Goal: Navigation & Orientation: Find specific page/section

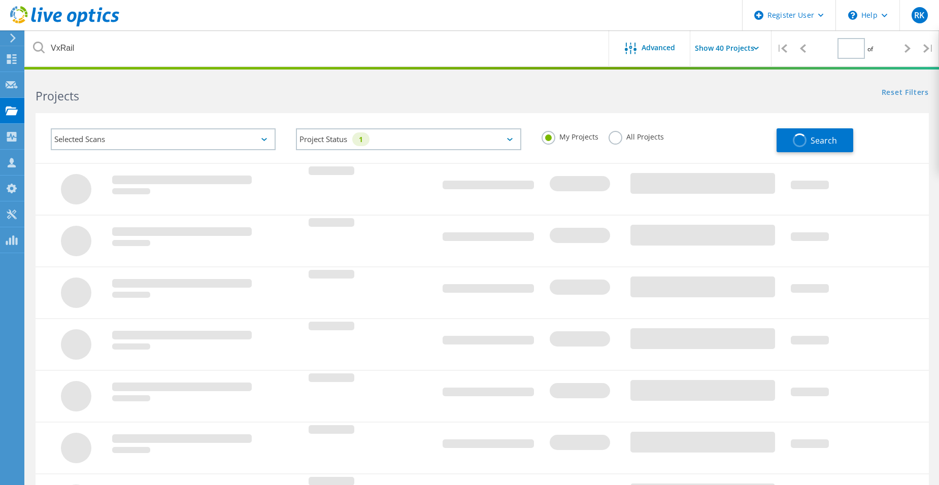
type input "1"
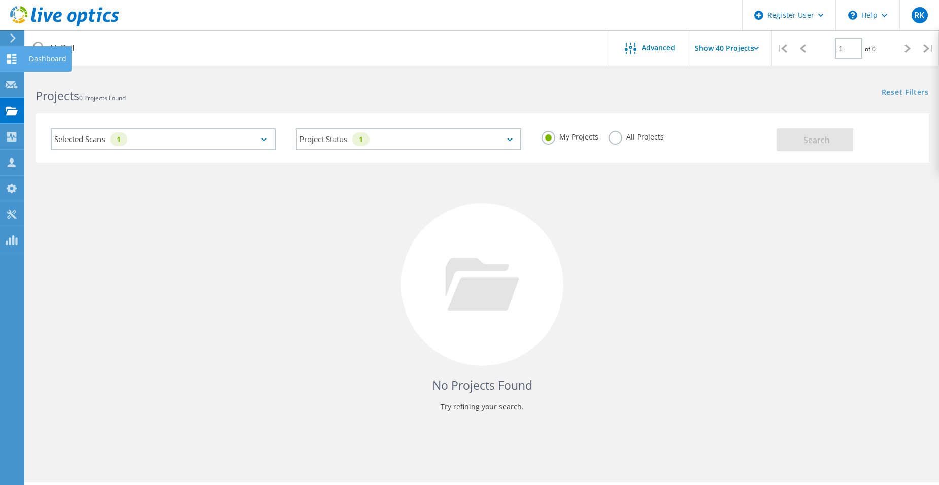
click at [25, 56] on div "Dashboard" at bounding box center [48, 58] width 48 height 25
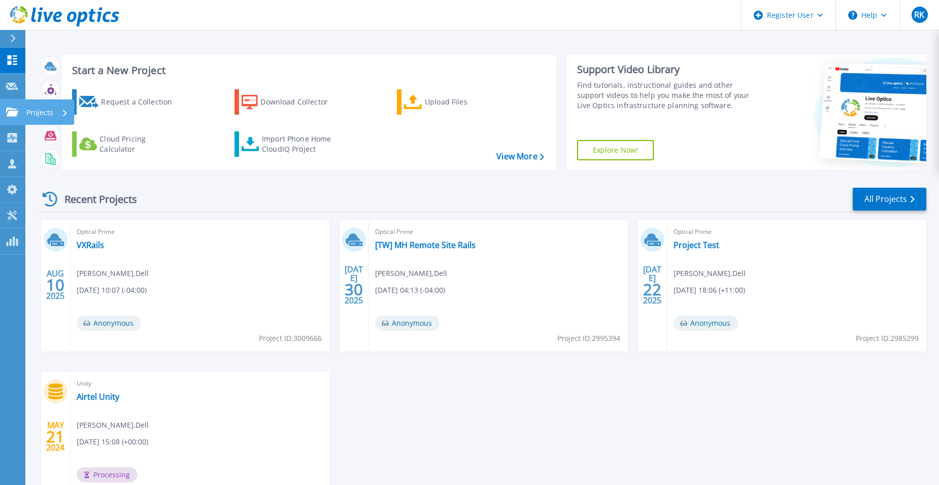
click at [13, 114] on icon at bounding box center [12, 112] width 12 height 9
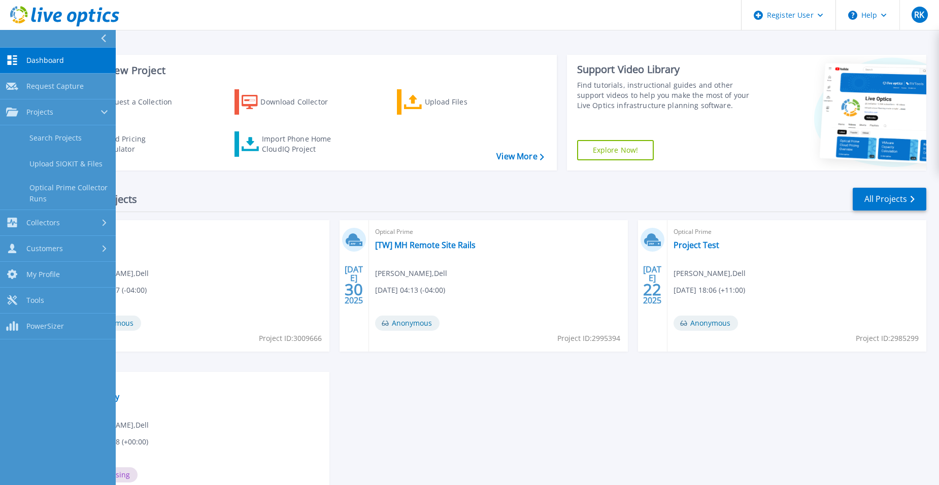
click at [158, 191] on div "Recent Projects All Projects" at bounding box center [482, 199] width 887 height 25
